Goal: Information Seeking & Learning: Learn about a topic

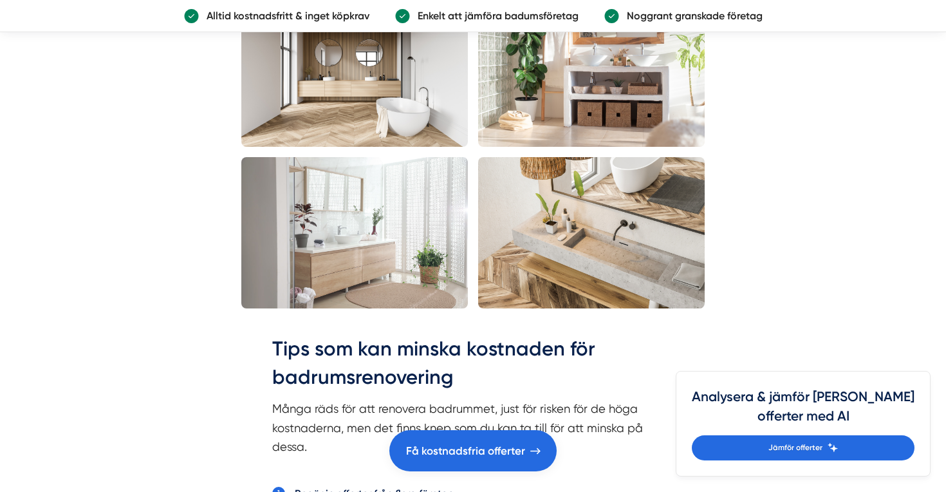
scroll to position [2606, 0]
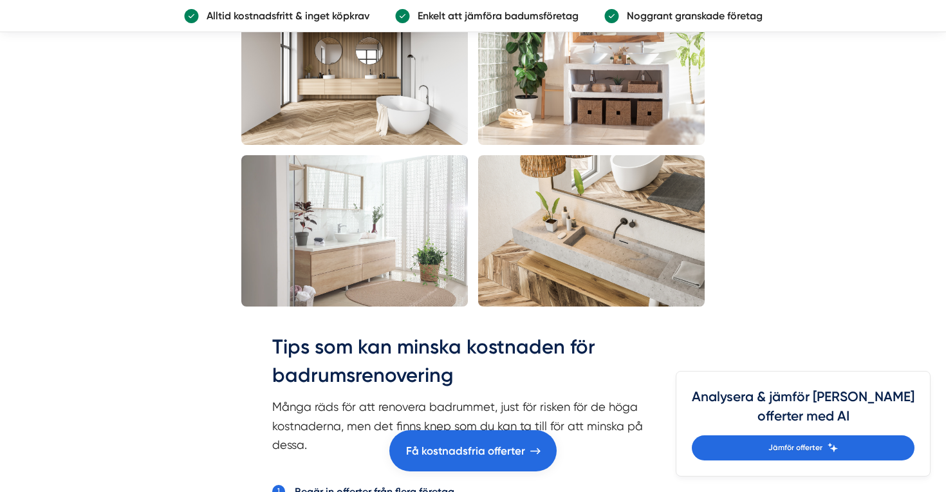
click at [413, 145] on img at bounding box center [354, 69] width 227 height 151
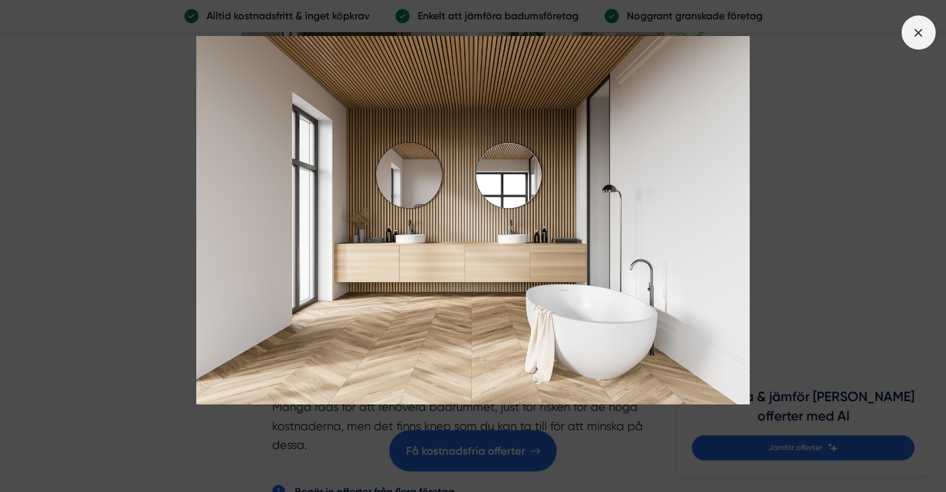
click at [921, 32] on icon at bounding box center [918, 33] width 14 height 14
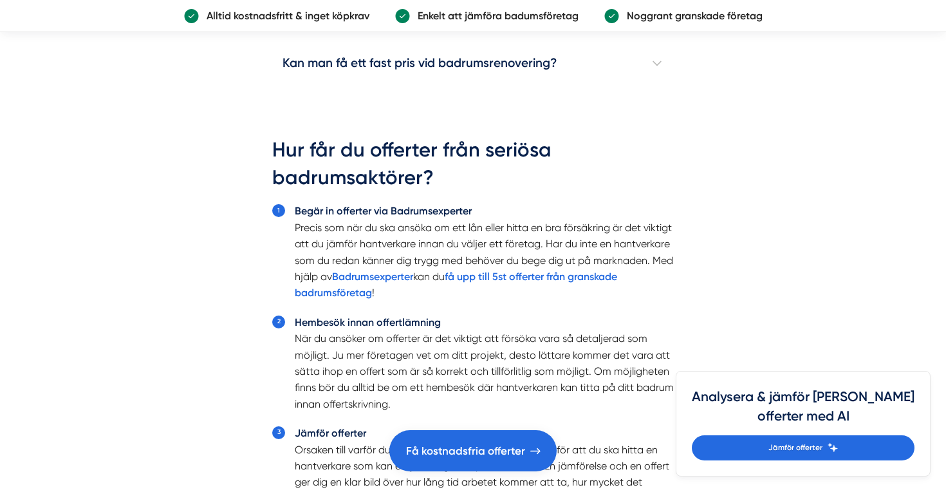
scroll to position [4065, 0]
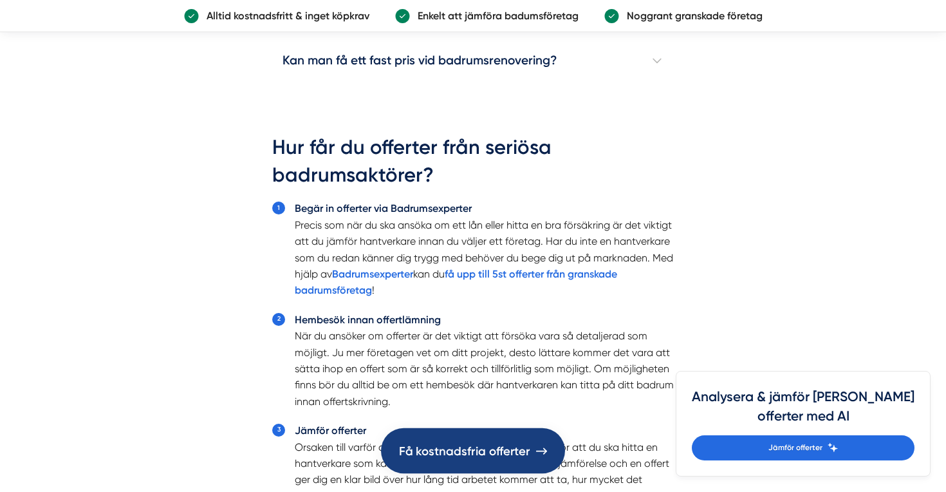
click at [504, 450] on span "Få kostnadsfria offerter" at bounding box center [464, 450] width 131 height 19
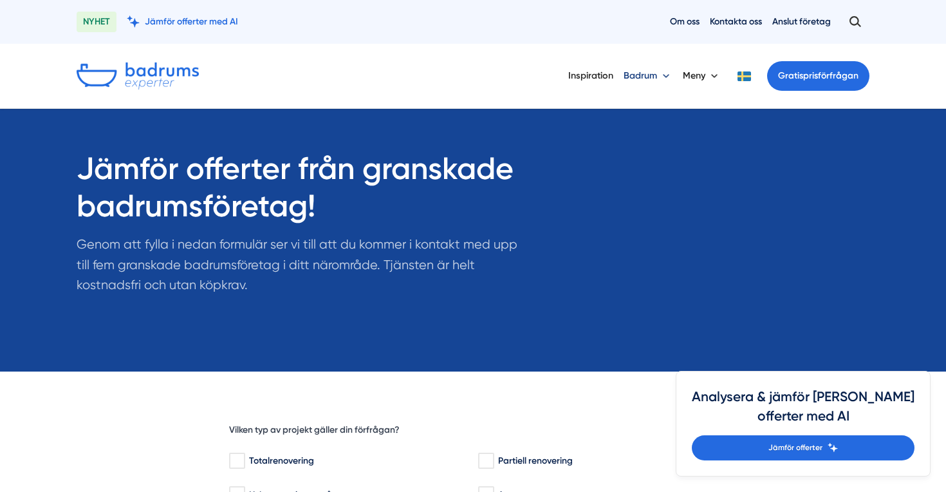
click at [632, 74] on button "Badrum" at bounding box center [648, 75] width 49 height 33
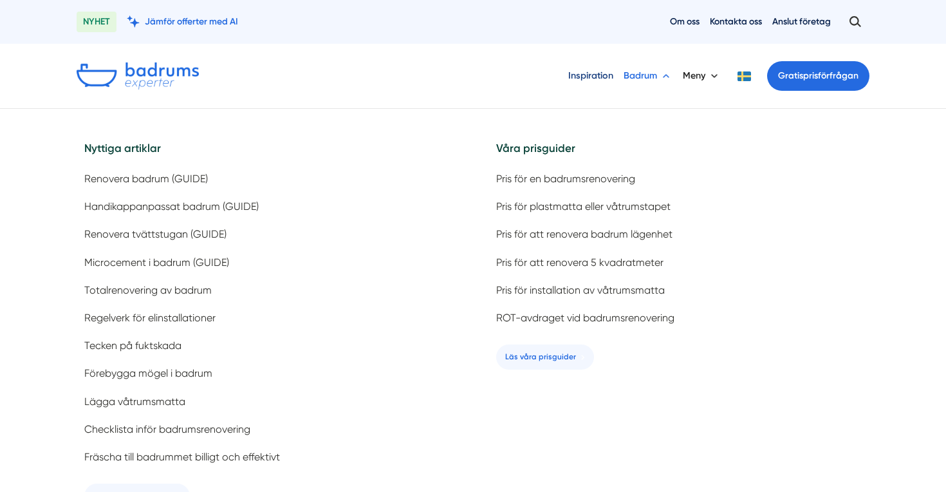
click at [574, 79] on link "Inspiration" at bounding box center [590, 75] width 45 height 33
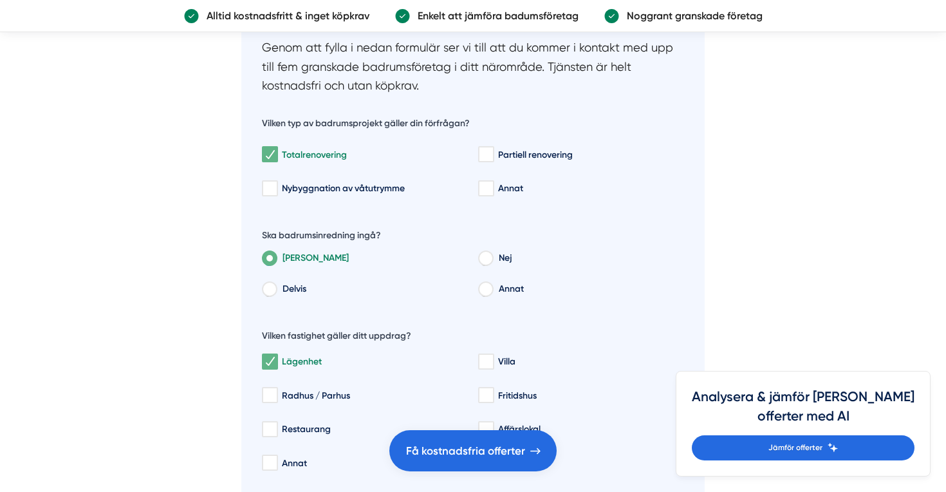
scroll to position [4607, 0]
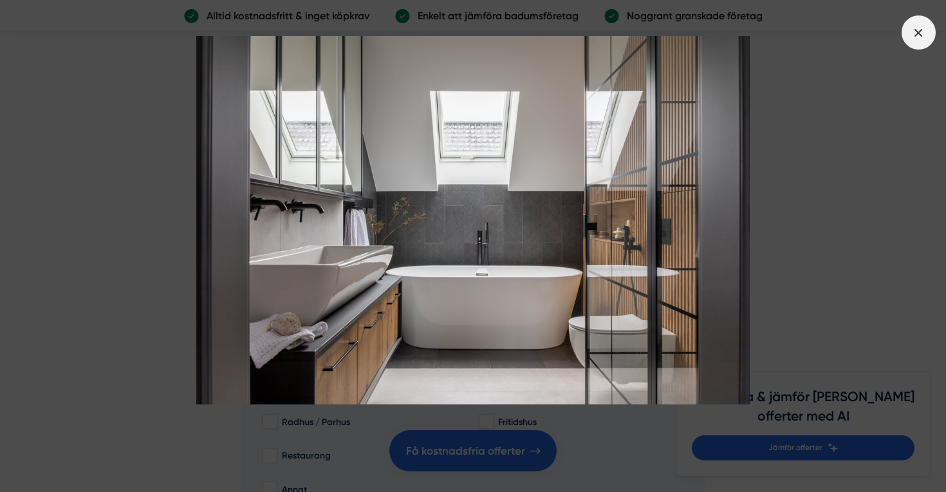
click at [910, 42] on span at bounding box center [919, 32] width 34 height 34
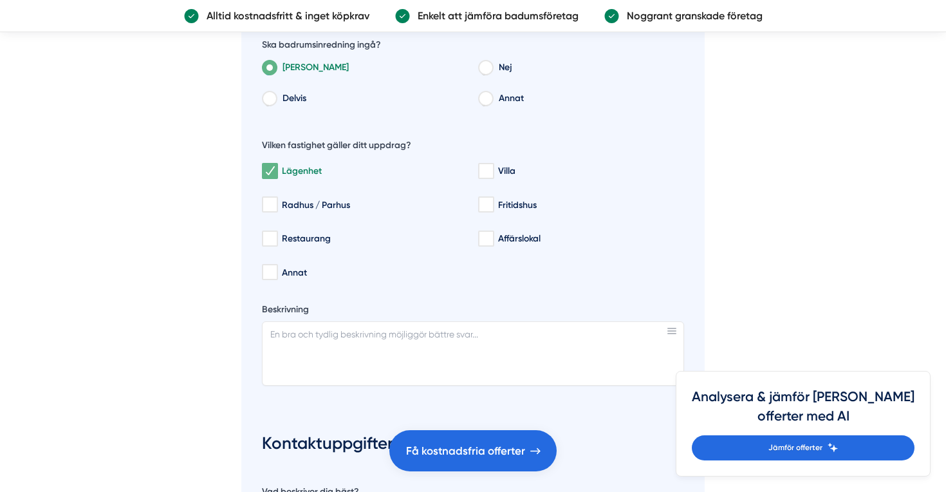
scroll to position [4818, 0]
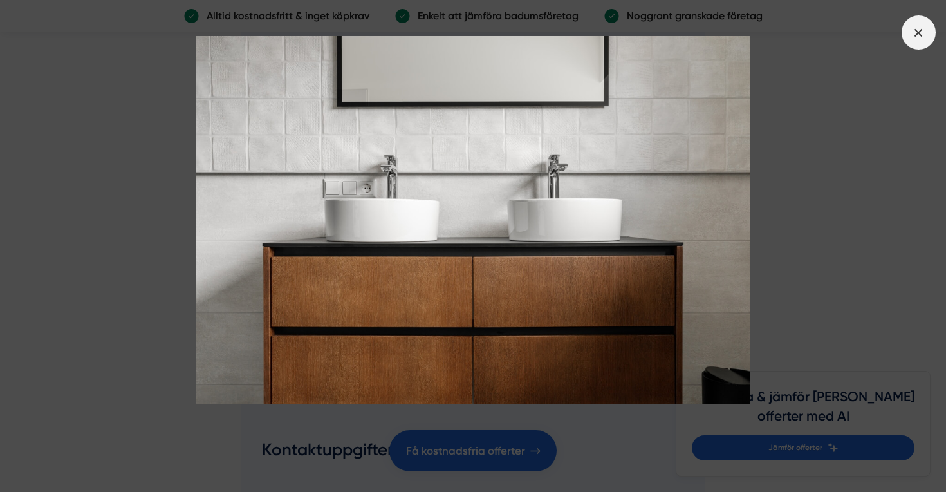
click at [925, 33] on icon at bounding box center [918, 33] width 14 height 14
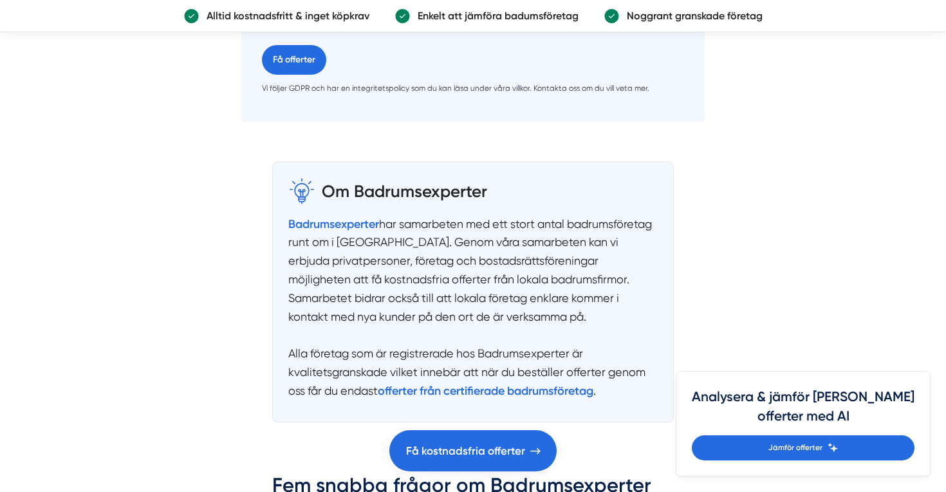
scroll to position [5620, 0]
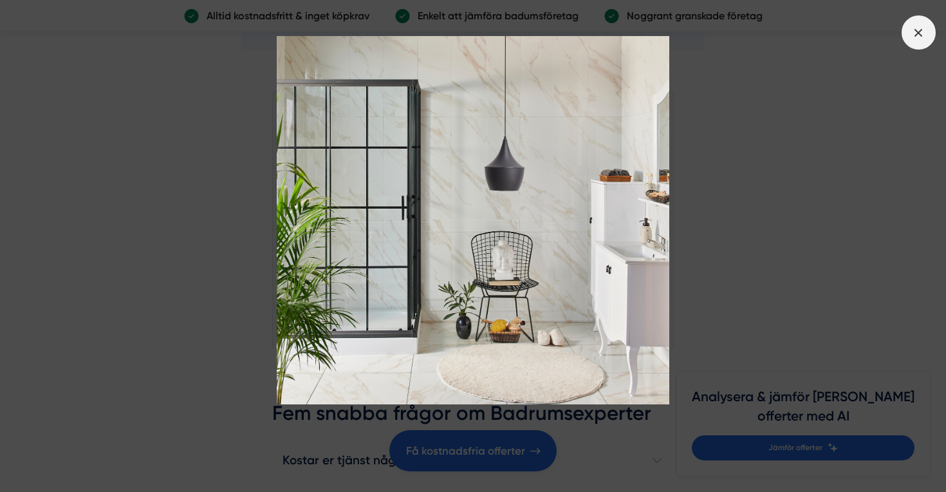
click at [920, 30] on icon at bounding box center [918, 33] width 14 height 14
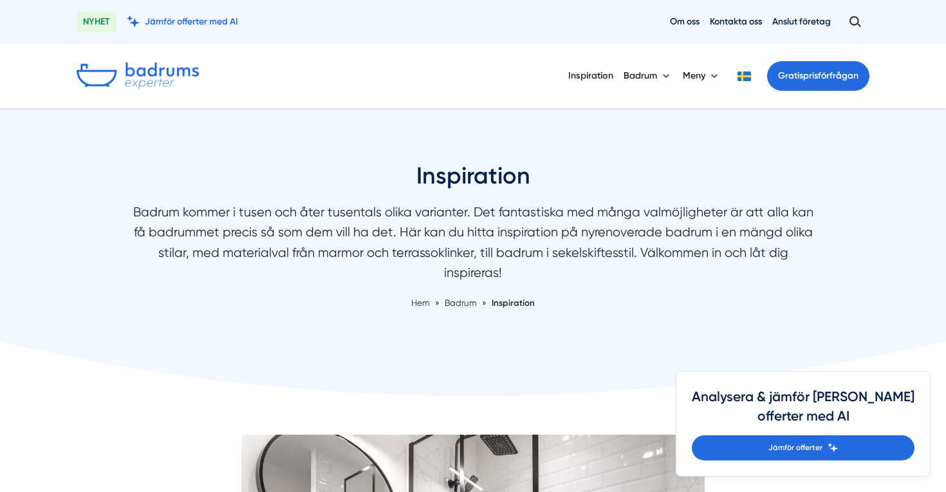
scroll to position [0, 0]
click at [707, 76] on button "Meny" at bounding box center [702, 75] width 38 height 33
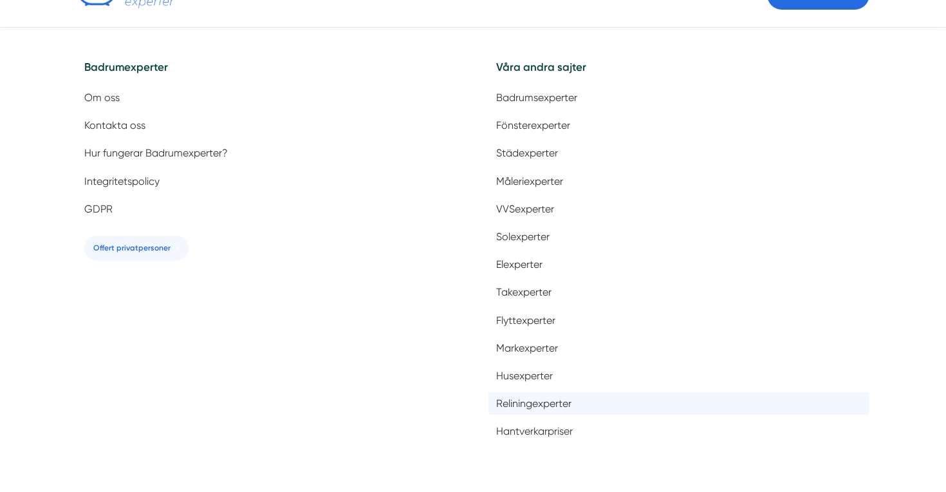
scroll to position [61, 0]
